Goal: Transaction & Acquisition: Register for event/course

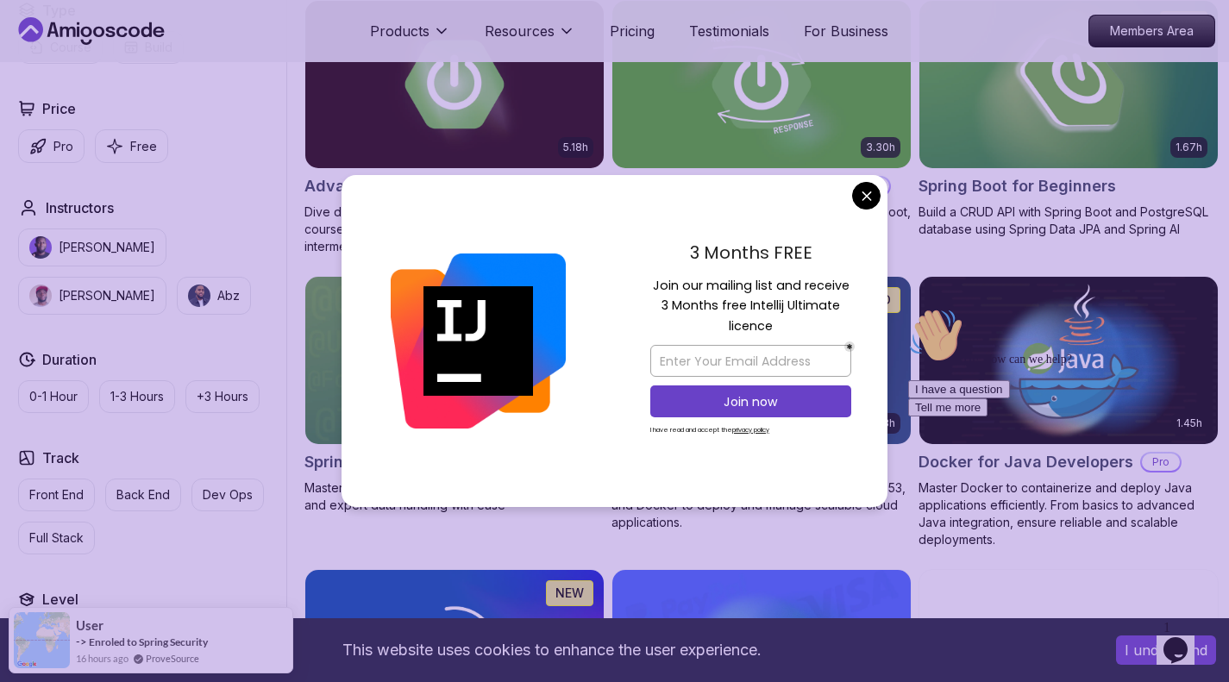
scroll to position [604, 0]
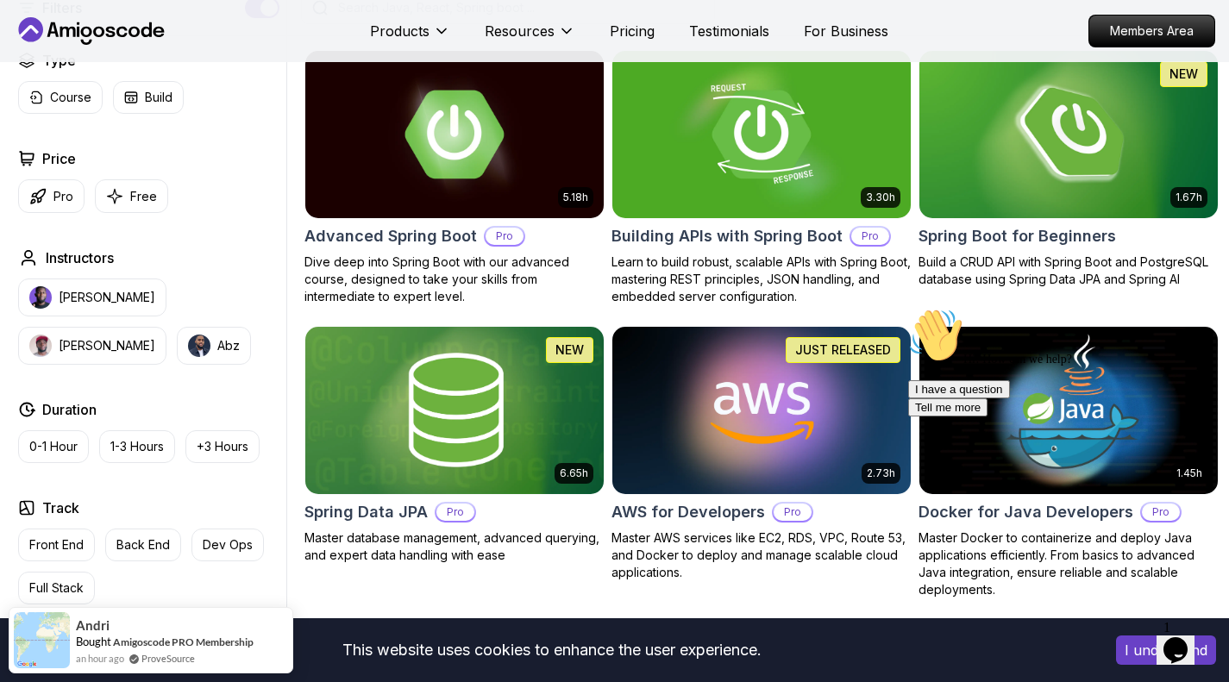
scroll to position [345, 0]
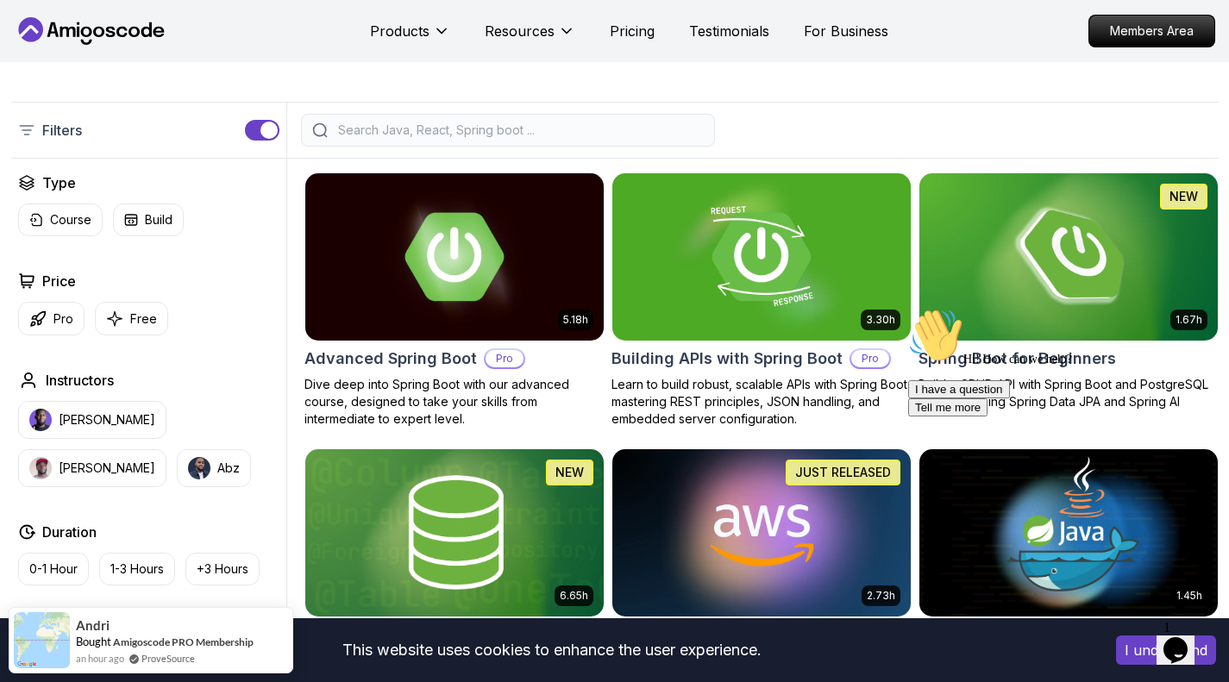
click at [619, 343] on div "3.30h Building APIs with Spring Boot Pro Learn to build robust, scalable APIs w…" at bounding box center [762, 300] width 300 height 255
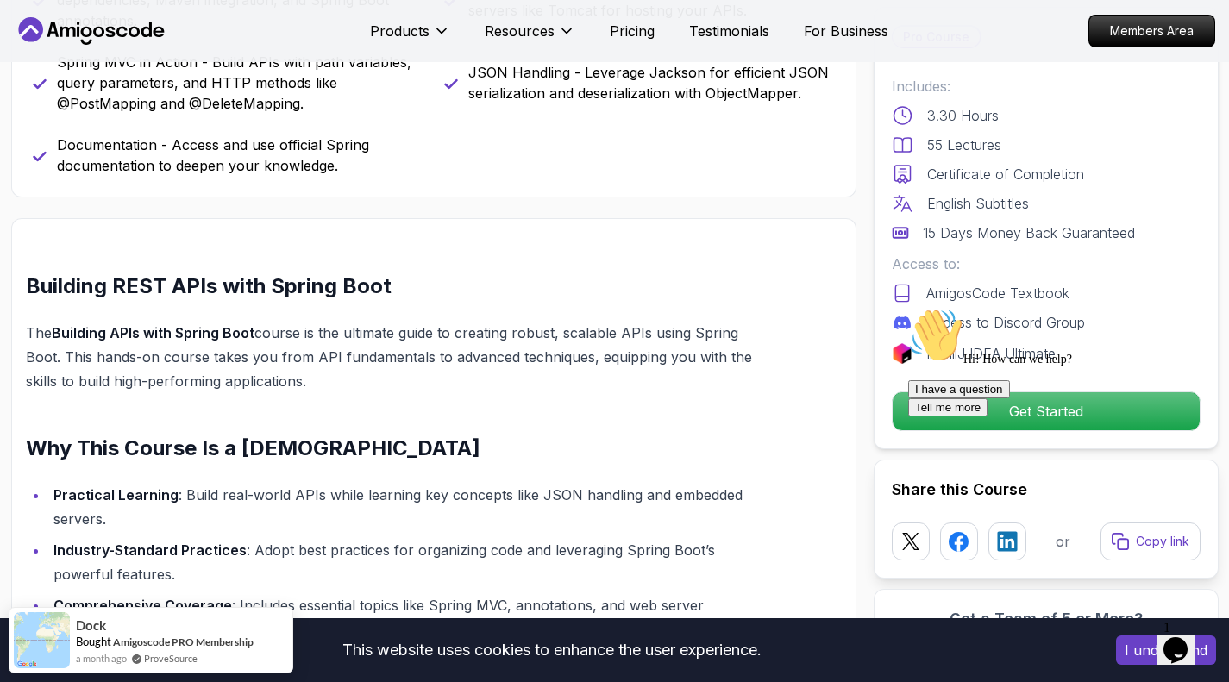
scroll to position [1035, 0]
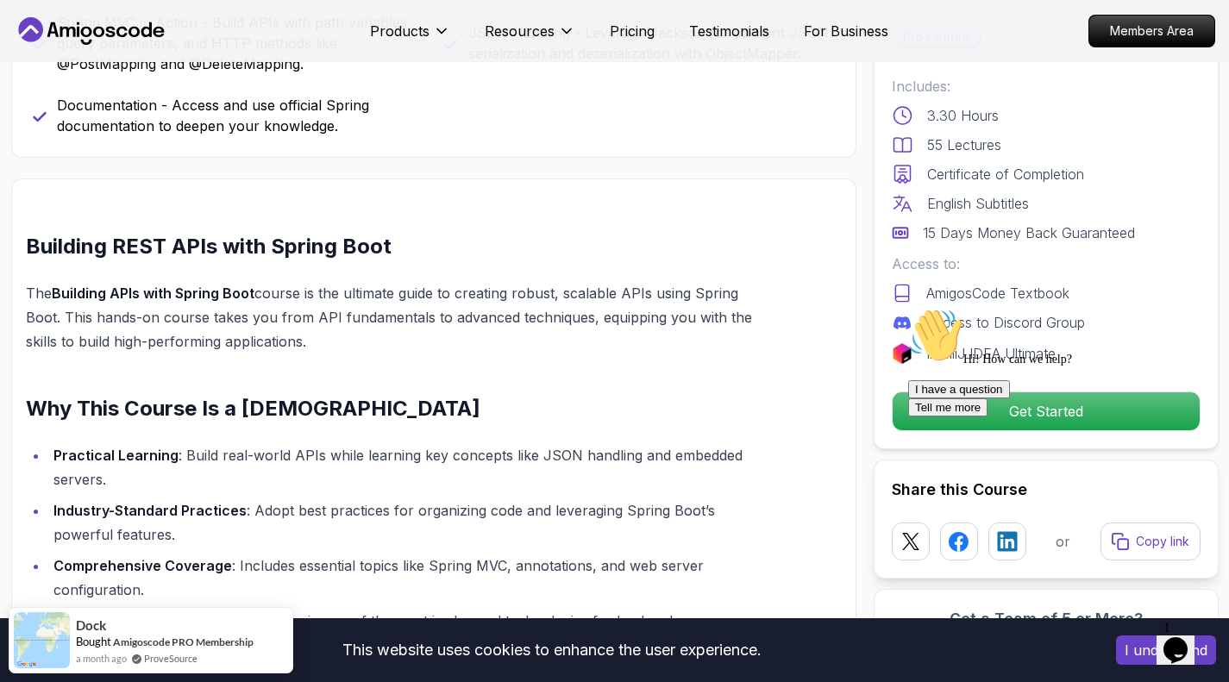
click at [912, 411] on div "Hi! How can we help? I have a question Tell me more" at bounding box center [1063, 362] width 311 height 109
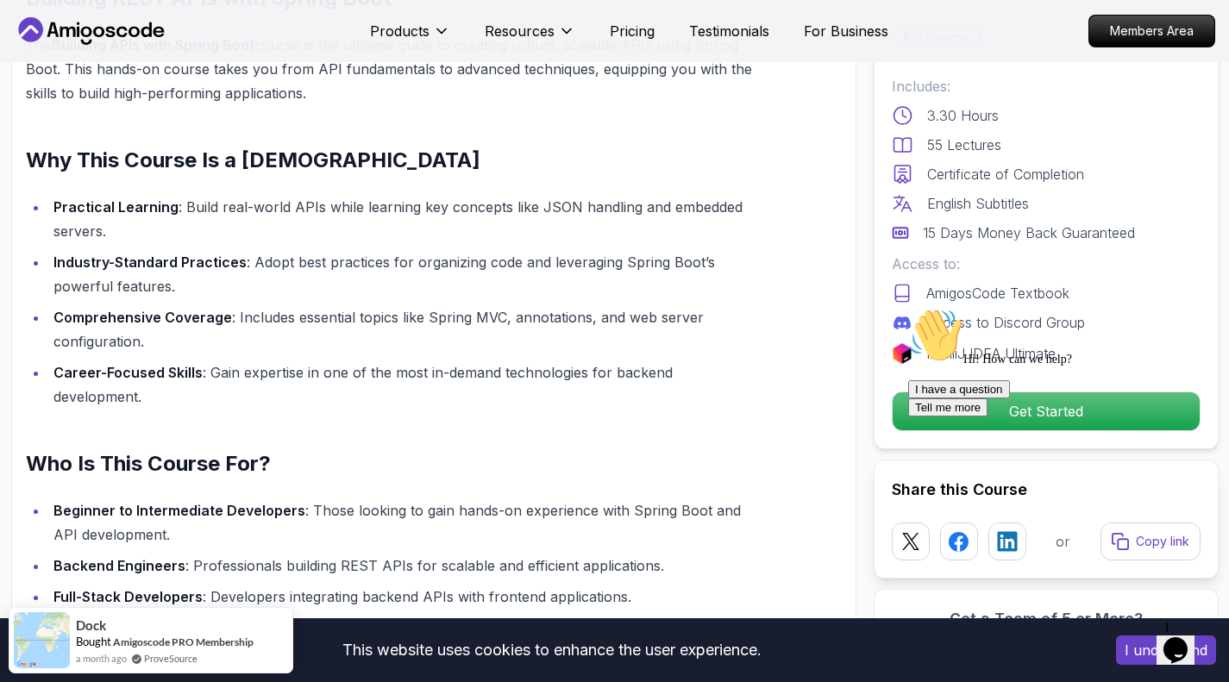
scroll to position [1294, 0]
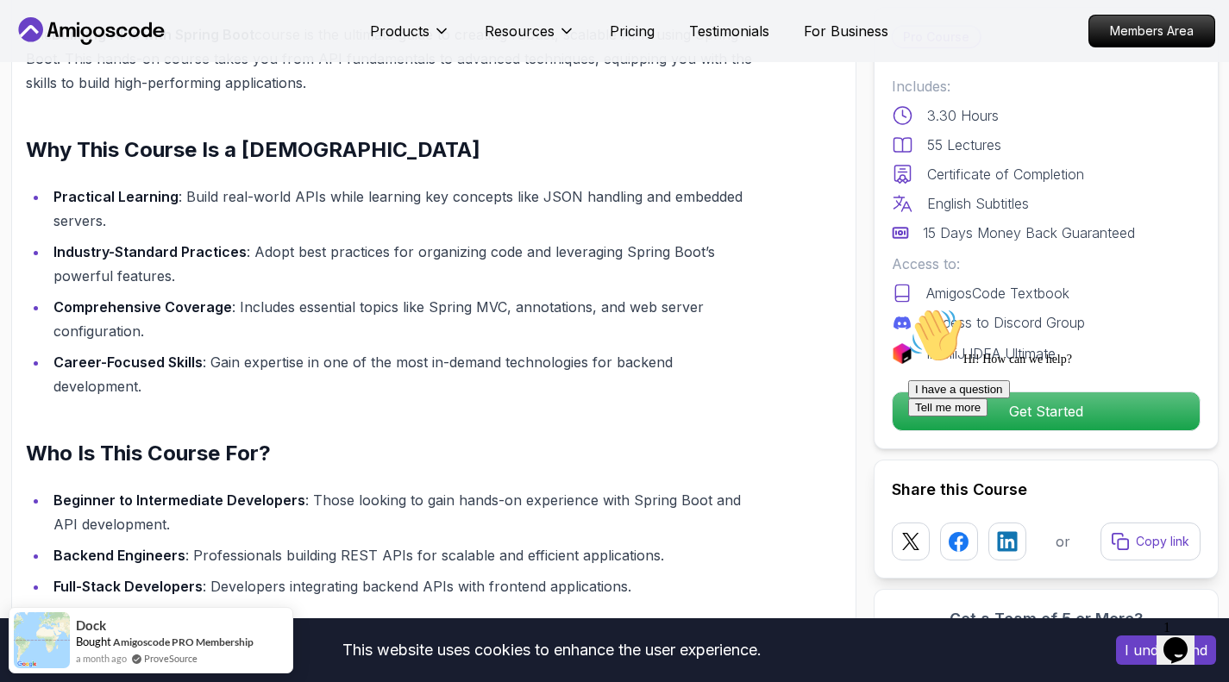
click at [958, 406] on div "Hi! How can we help? I have a question Tell me more" at bounding box center [1063, 362] width 311 height 109
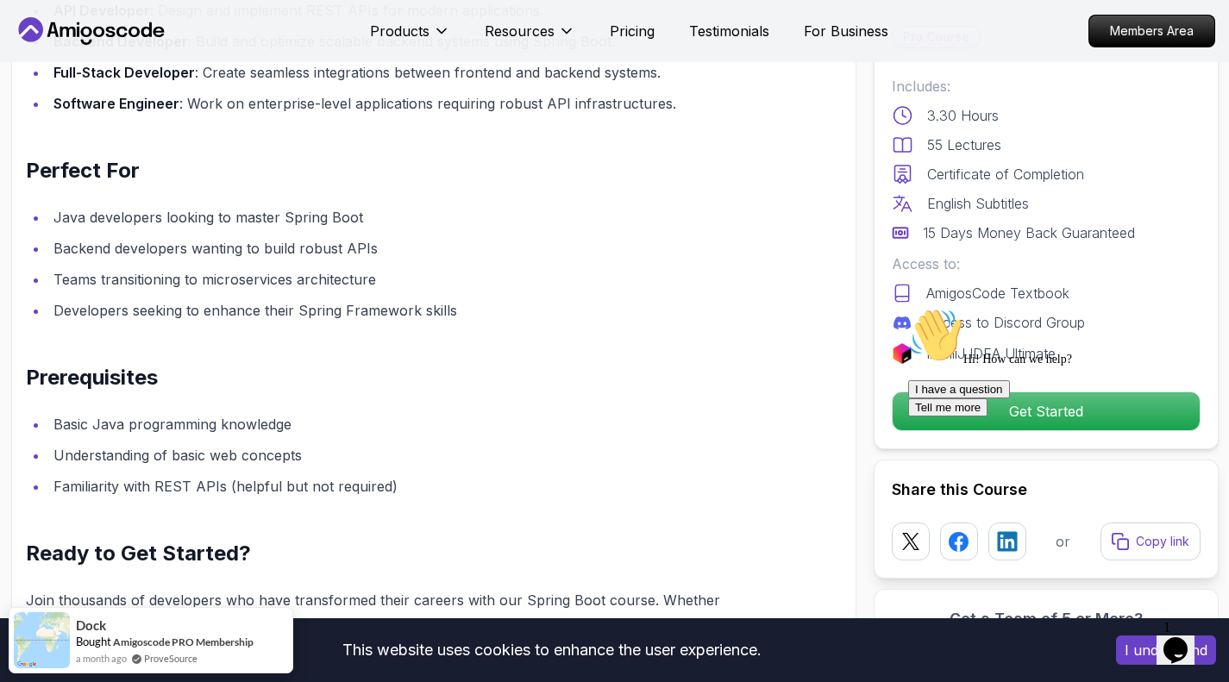
scroll to position [2416, 0]
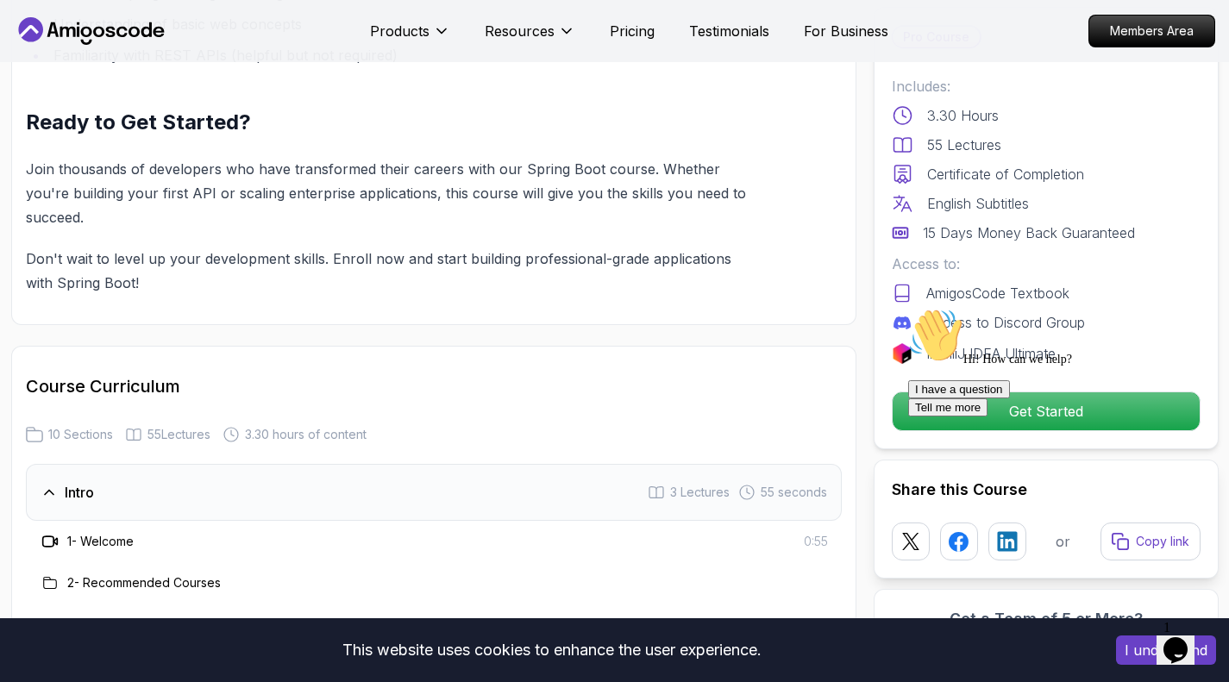
click at [908, 308] on icon "Chat attention grabber" at bounding box center [908, 308] width 0 height 0
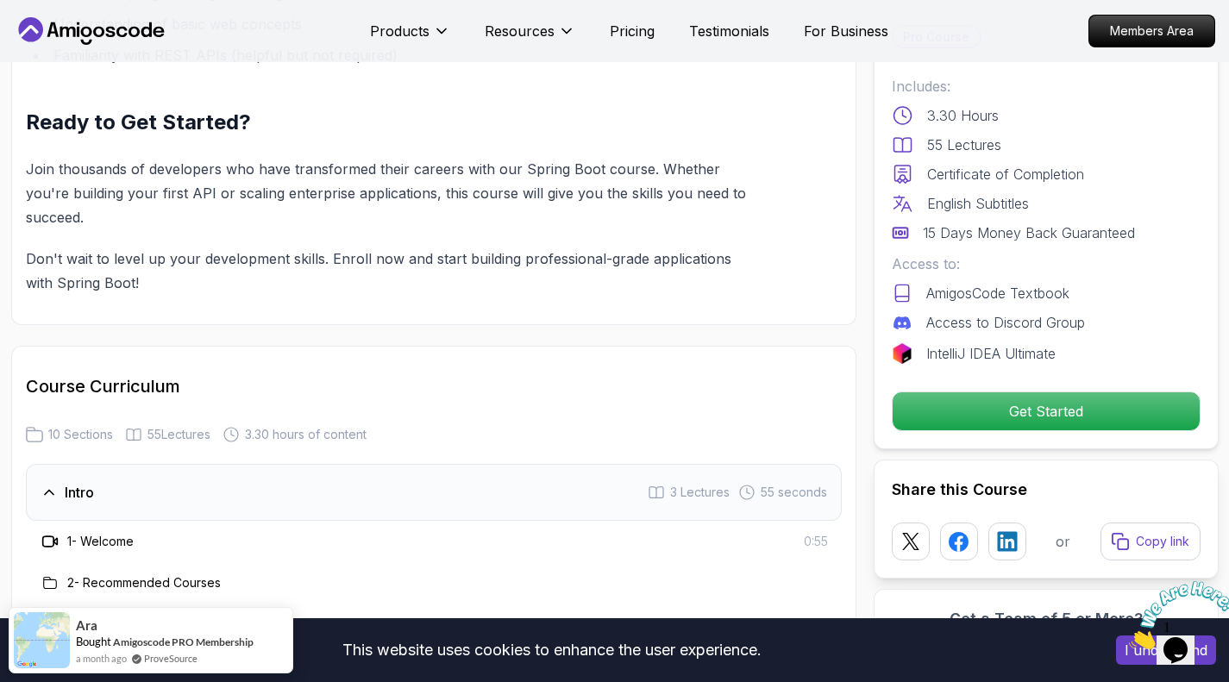
click at [1152, 425] on p "Get Started" at bounding box center [1046, 412] width 307 height 38
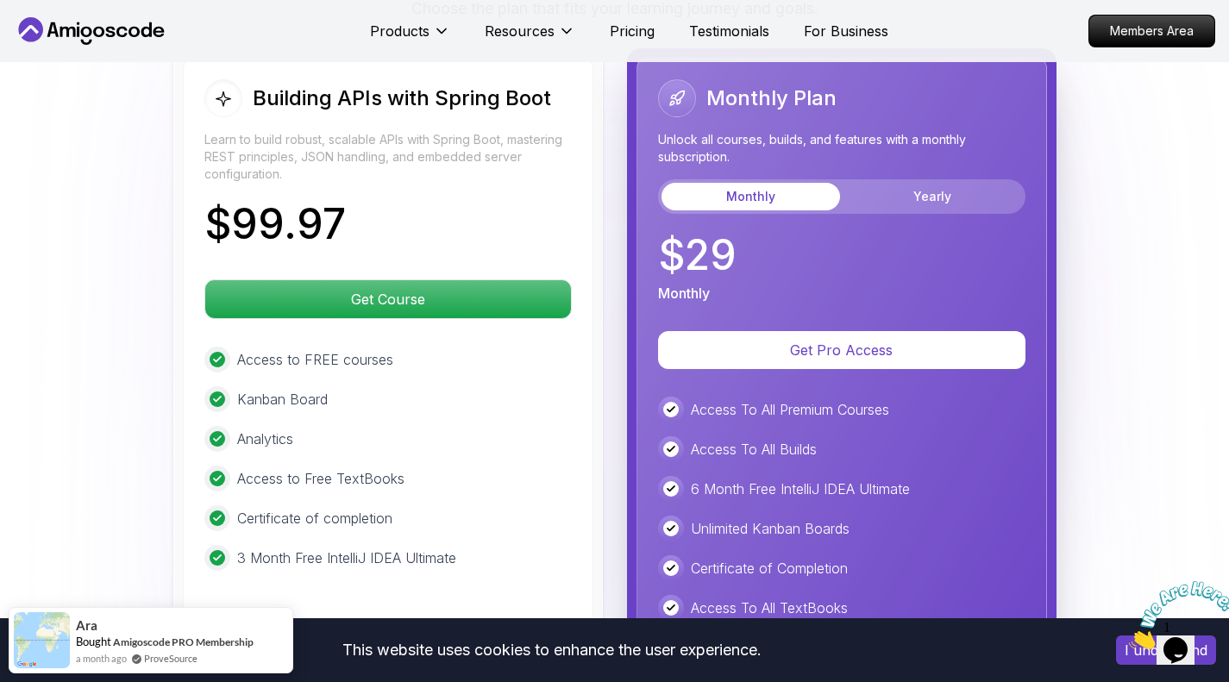
scroll to position [4216, 0]
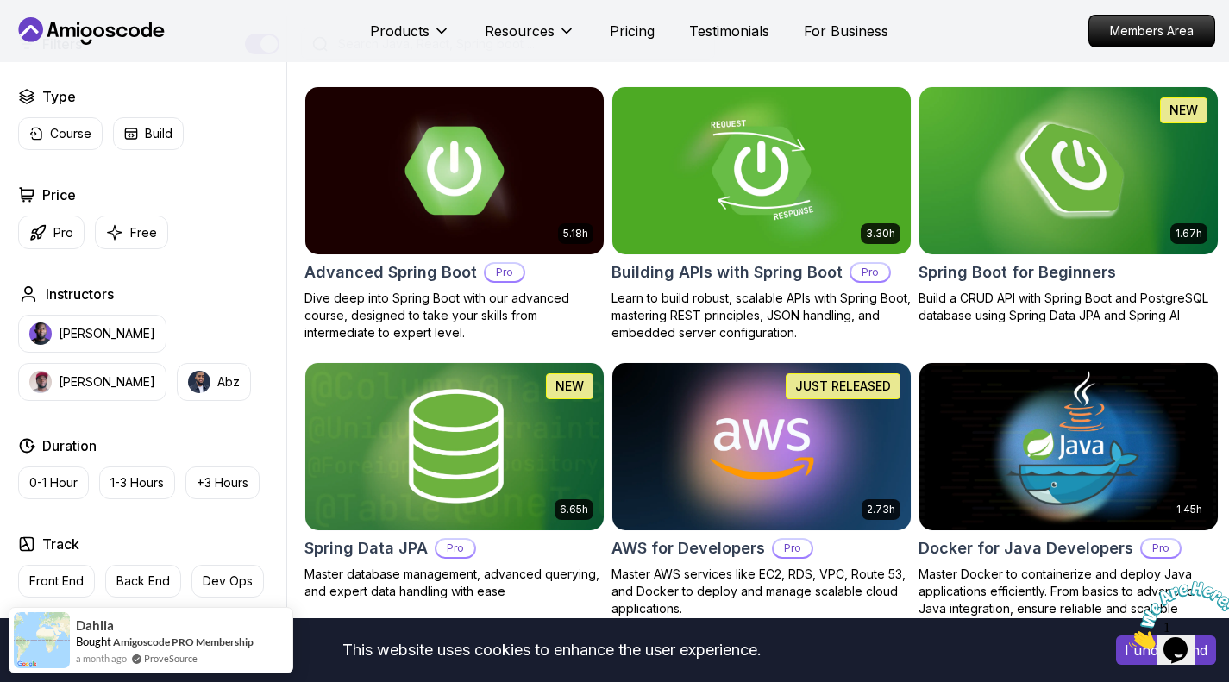
scroll to position [431, 0]
click at [999, 209] on img at bounding box center [1069, 170] width 299 height 167
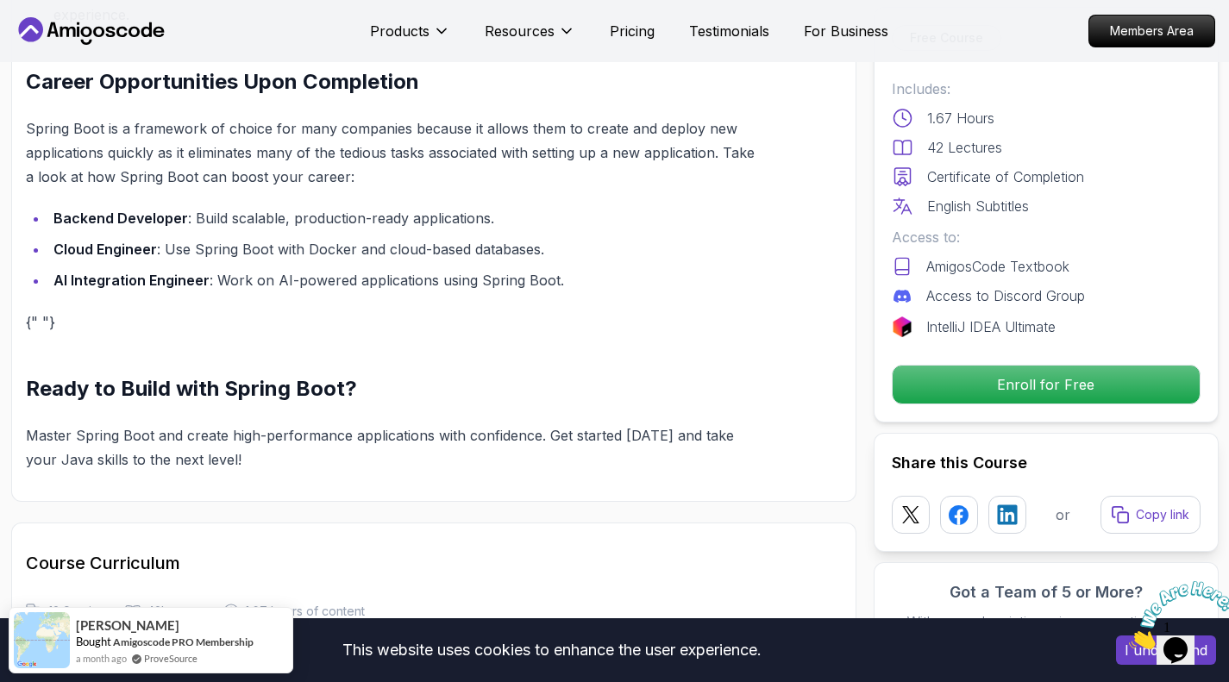
scroll to position [1639, 0]
click at [985, 400] on p "Enroll for Free" at bounding box center [1046, 385] width 307 height 38
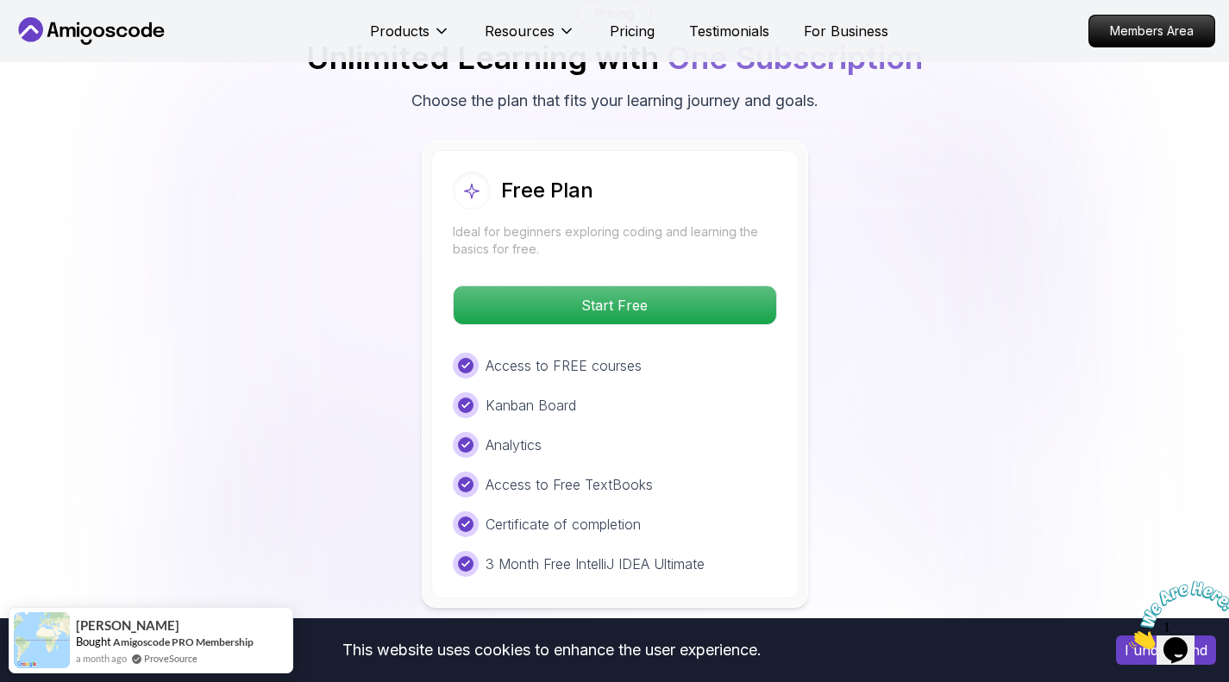
scroll to position [3561, 0]
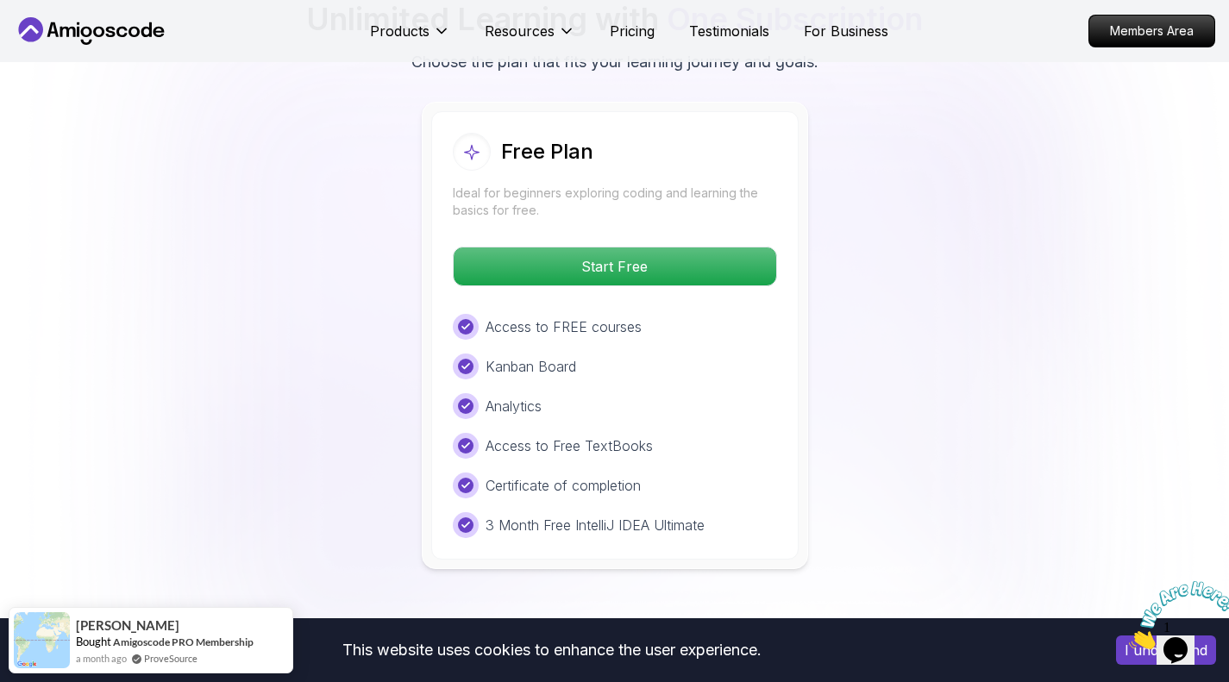
click at [686, 248] on p "Start Free" at bounding box center [615, 267] width 323 height 38
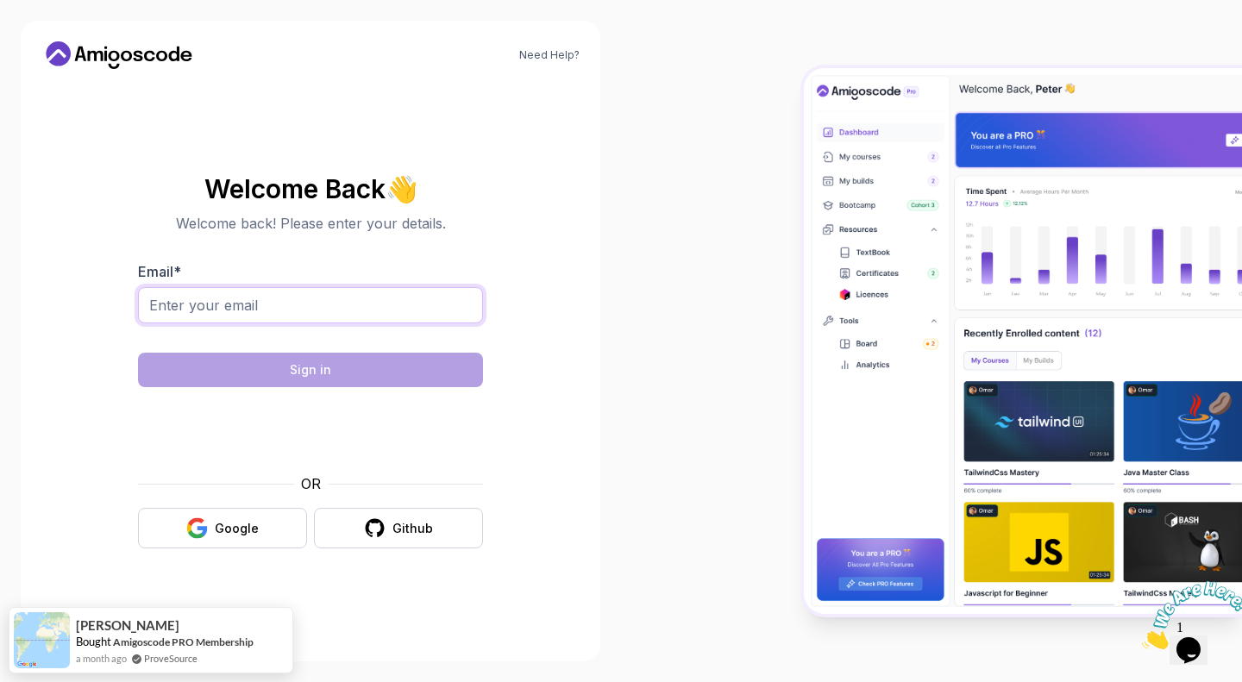
click at [274, 303] on input "Email *" at bounding box center [310, 305] width 345 height 36
click at [661, 321] on div at bounding box center [931, 341] width 621 height 682
click at [289, 305] on input "Email *" at bounding box center [310, 305] width 345 height 36
type input "[EMAIL_ADDRESS][DOMAIN_NAME]"
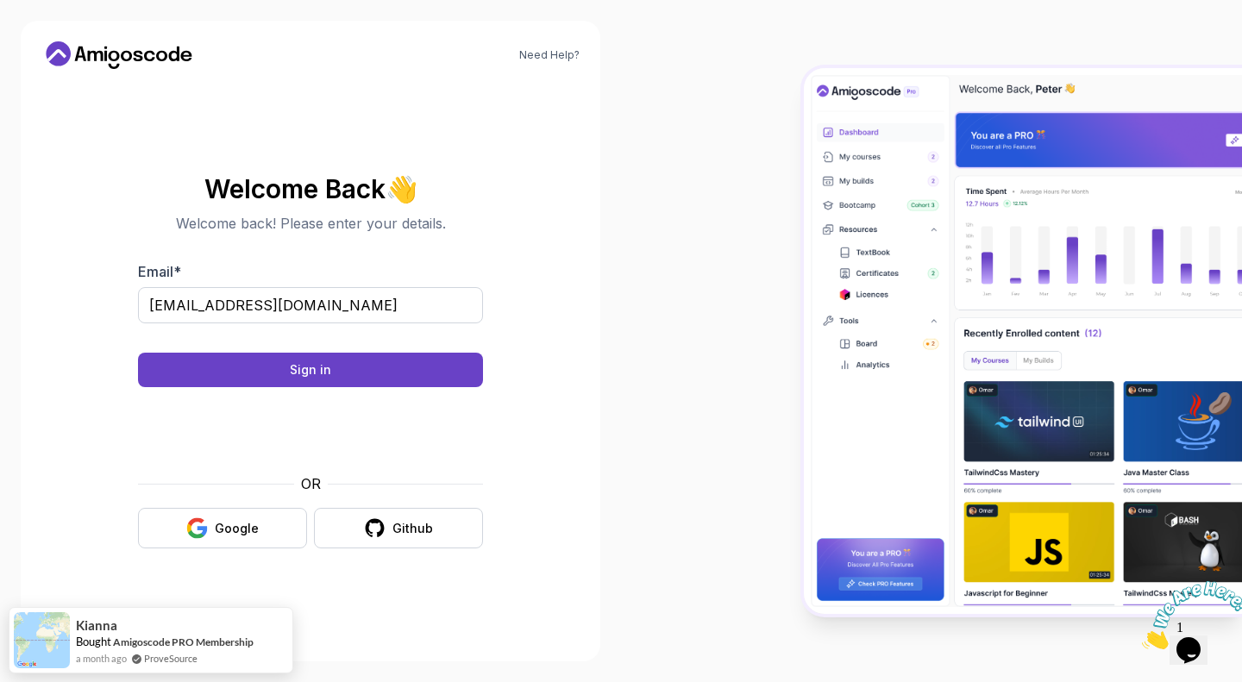
click at [437, 380] on button "Sign in" at bounding box center [310, 370] width 345 height 35
